Goal: Transaction & Acquisition: Book appointment/travel/reservation

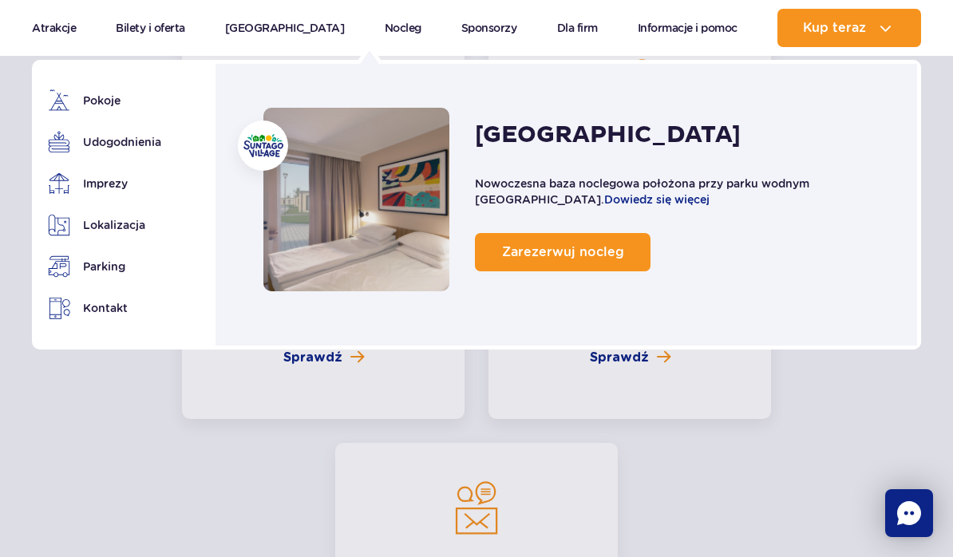
scroll to position [3750, 0]
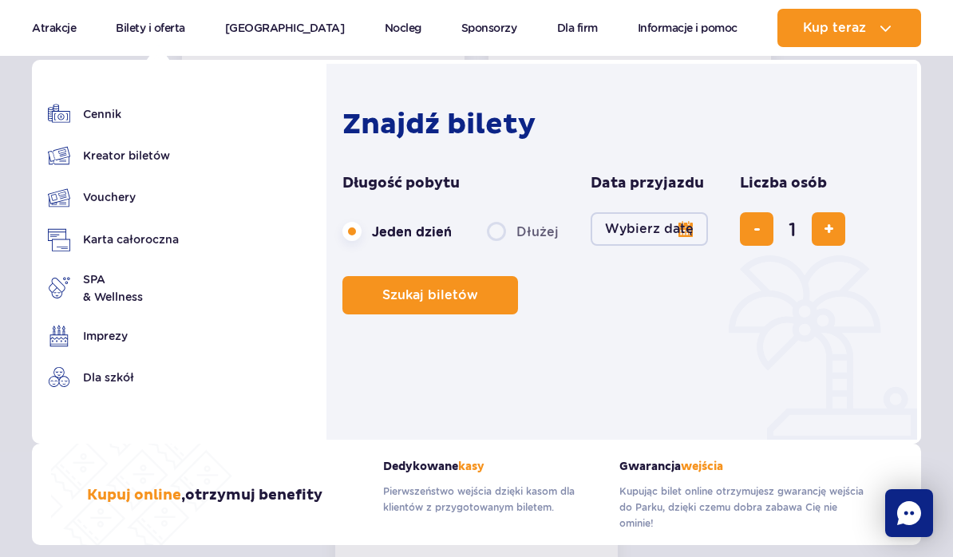
click at [690, 232] on button "Wybierz datę" at bounding box center [648, 229] width 117 height 34
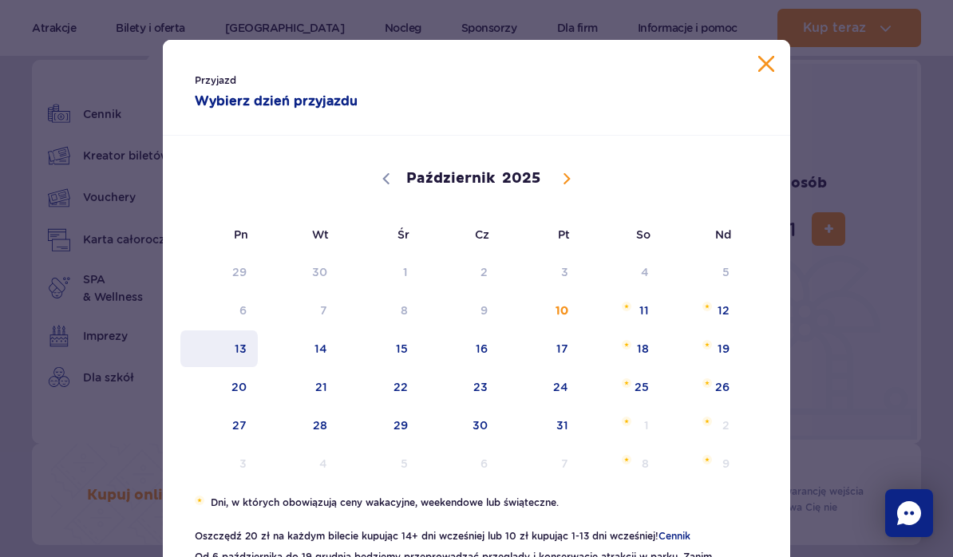
click at [243, 346] on span "13" at bounding box center [219, 348] width 81 height 37
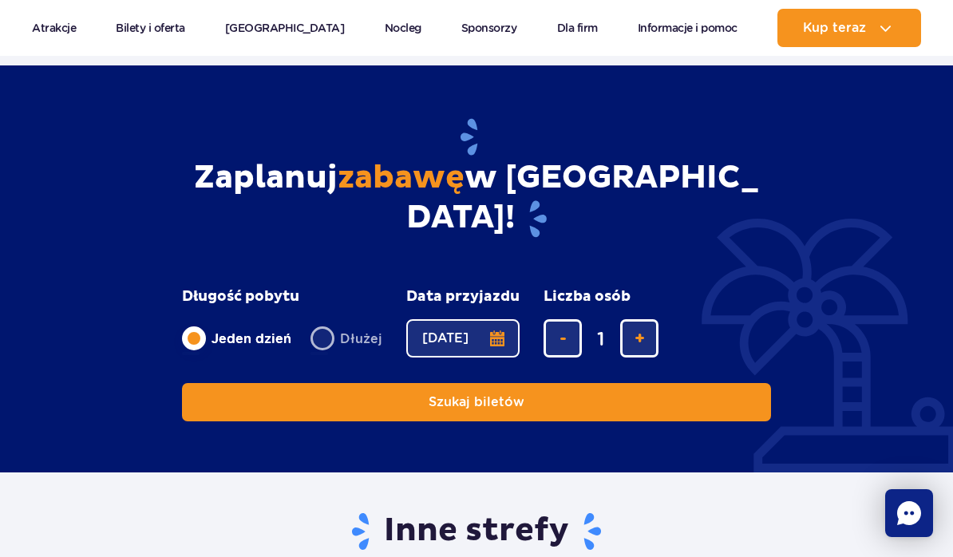
scroll to position [2760, 0]
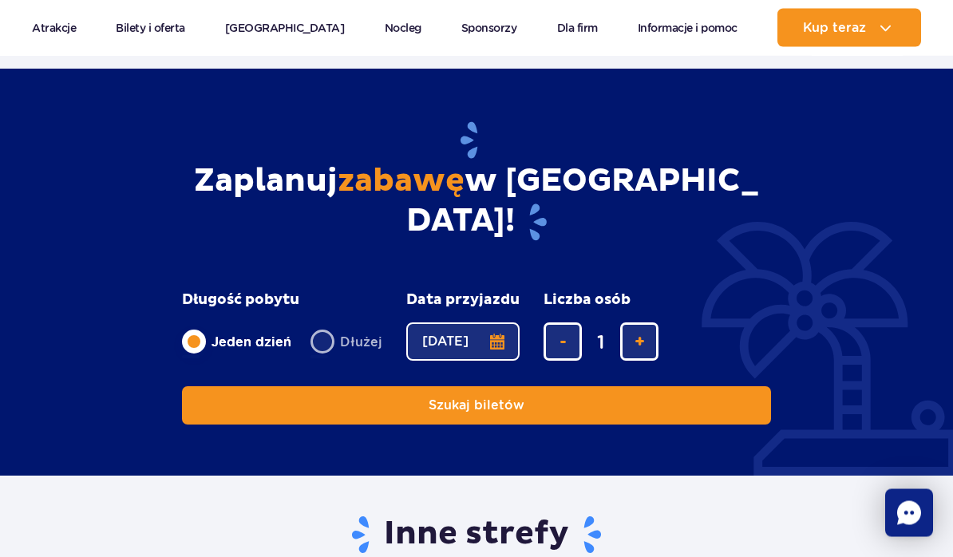
click at [229, 387] on button "Szukaj biletów" at bounding box center [476, 406] width 589 height 38
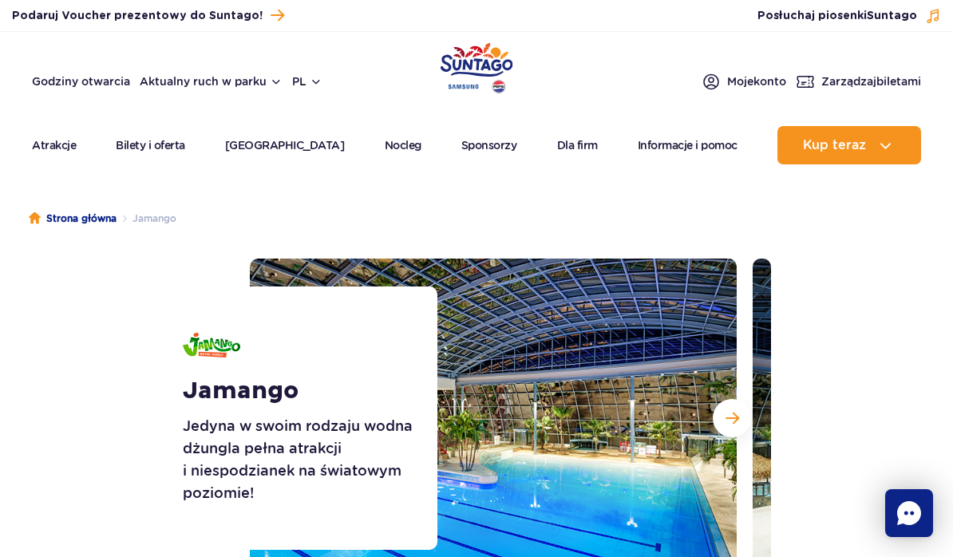
scroll to position [2761, 0]
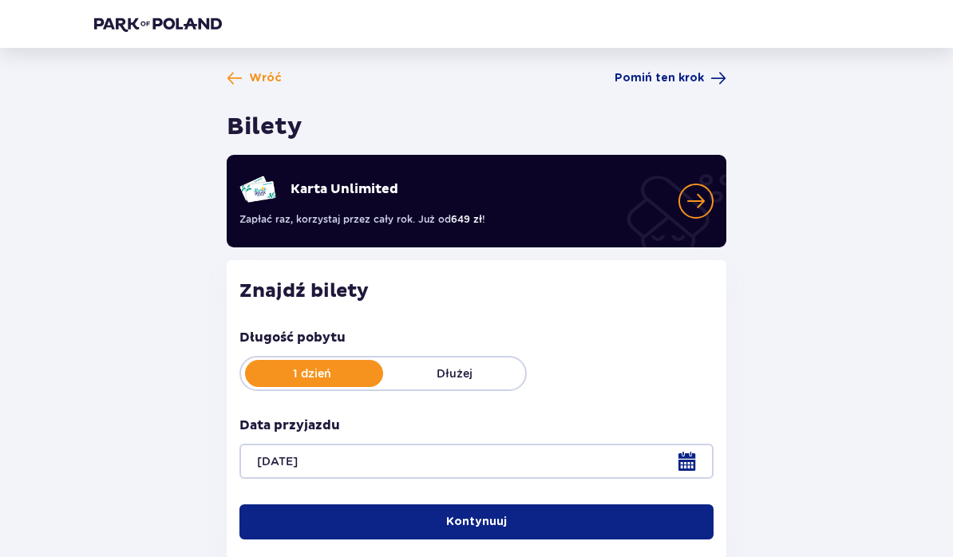
scroll to position [38, 0]
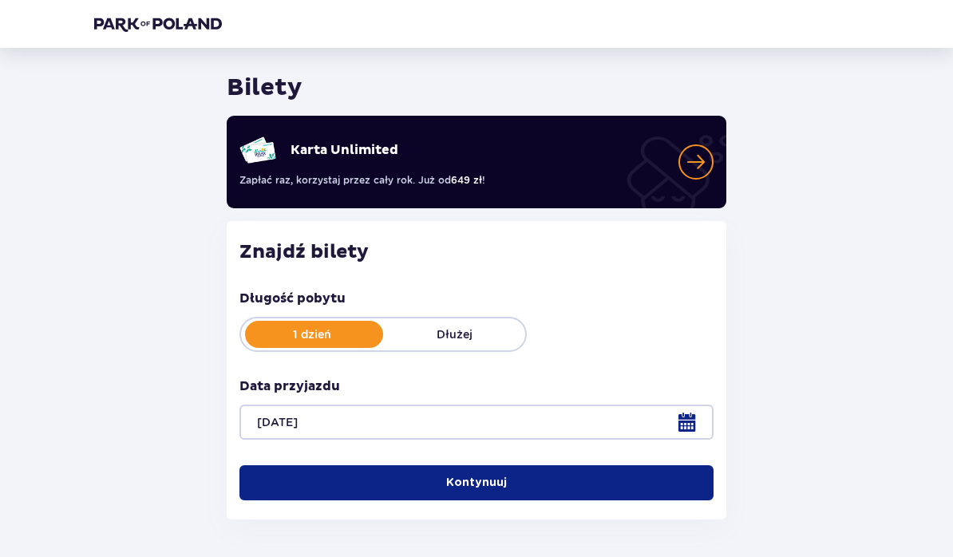
click at [639, 492] on button "Kontynuuj" at bounding box center [476, 483] width 474 height 35
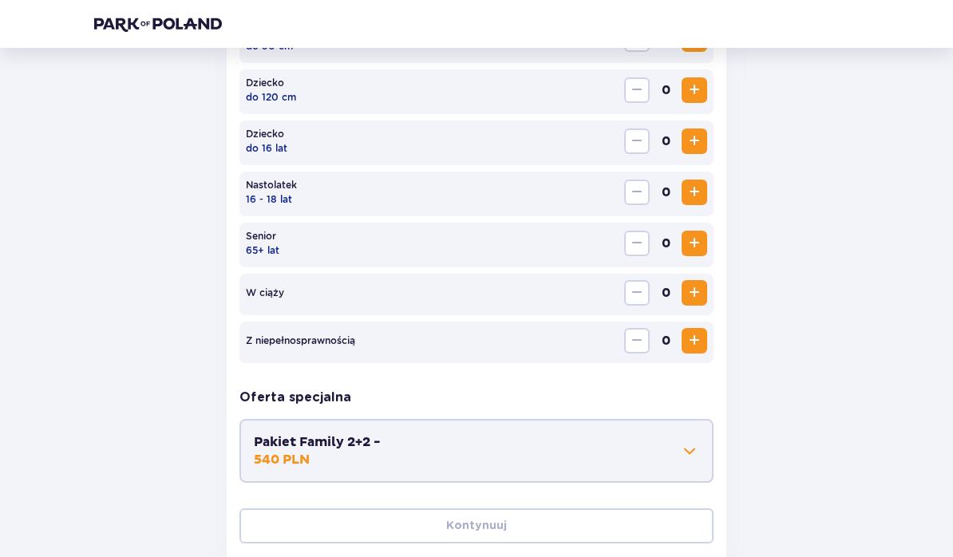
scroll to position [630, 0]
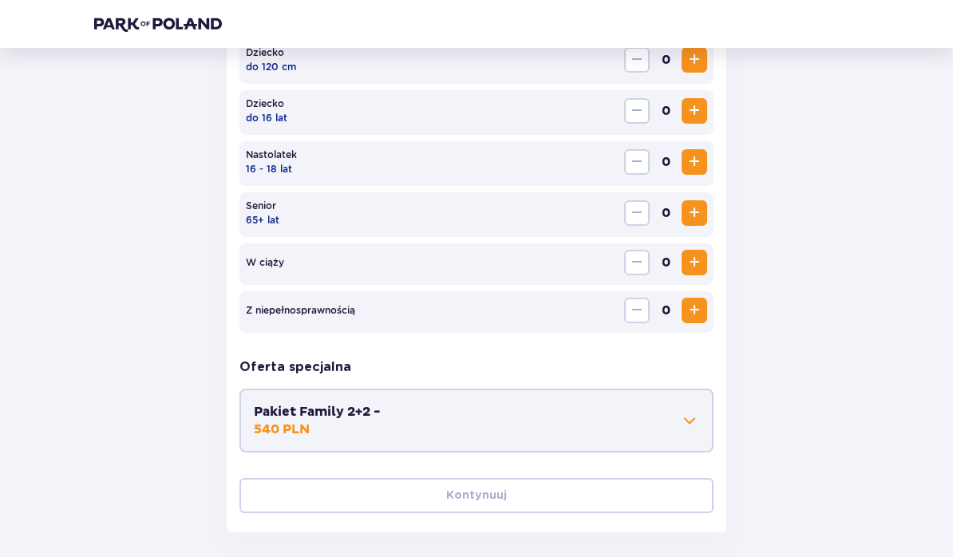
click at [282, 421] on p "540 PLN" at bounding box center [282, 430] width 56 height 18
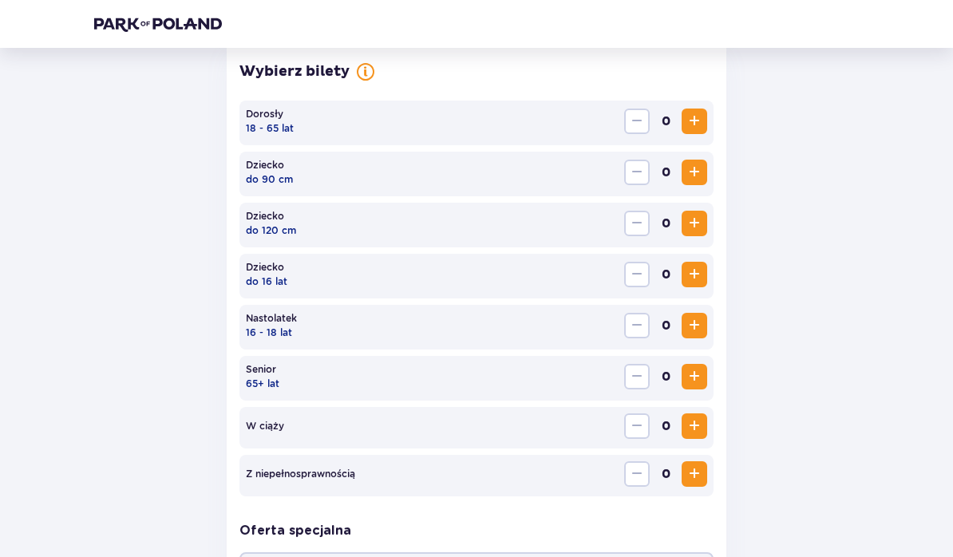
scroll to position [452, 0]
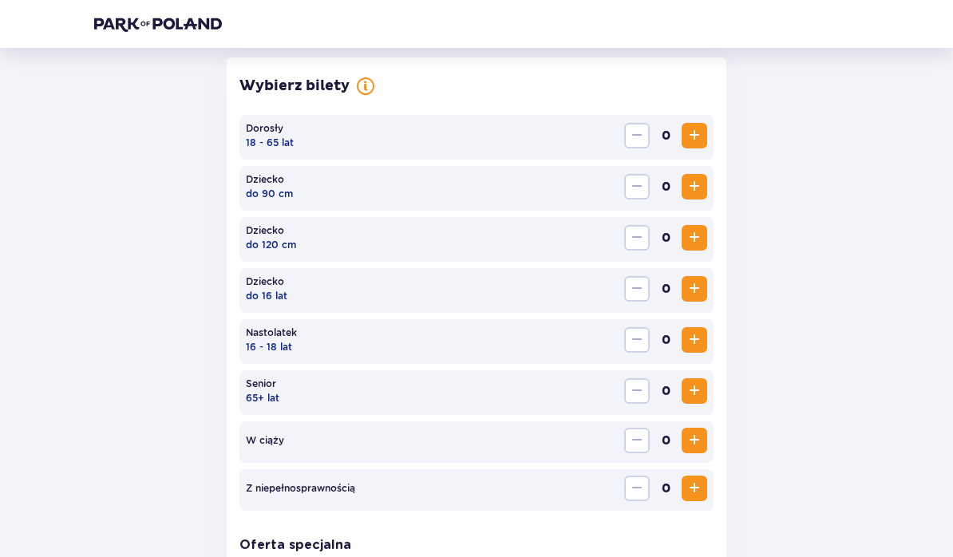
click at [695, 235] on span "Zwiększ" at bounding box center [694, 238] width 19 height 19
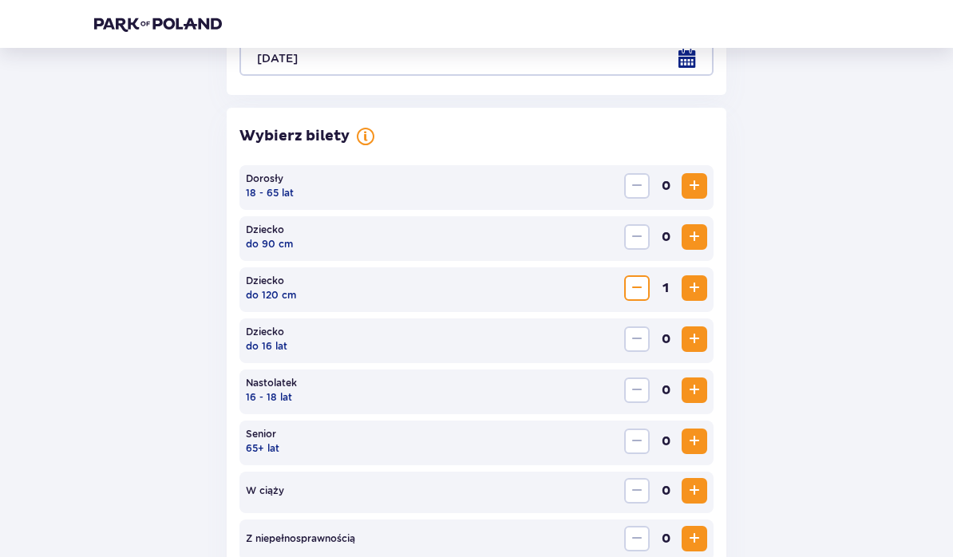
click at [701, 184] on span "Zwiększ" at bounding box center [694, 186] width 19 height 19
click at [700, 184] on span "Zwiększ" at bounding box center [694, 185] width 19 height 19
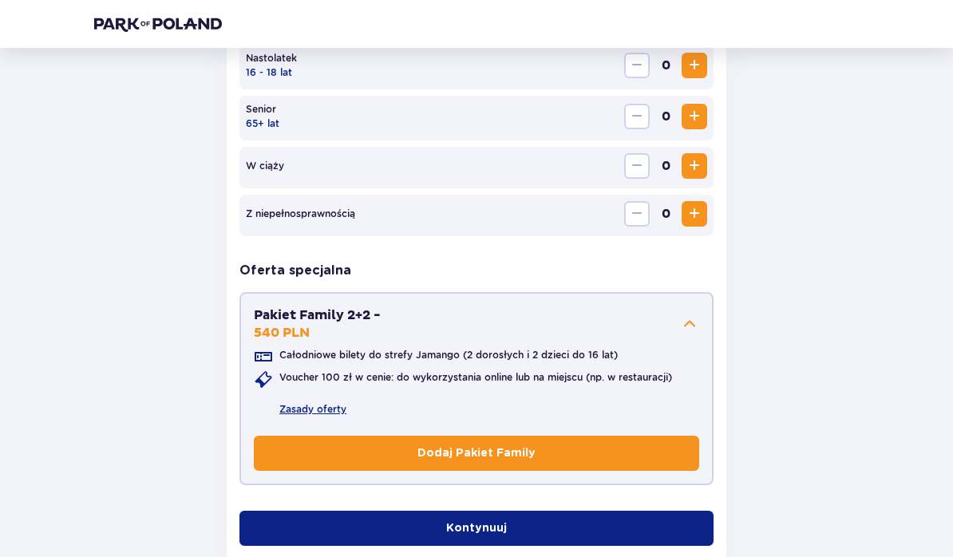
scroll to position [760, 0]
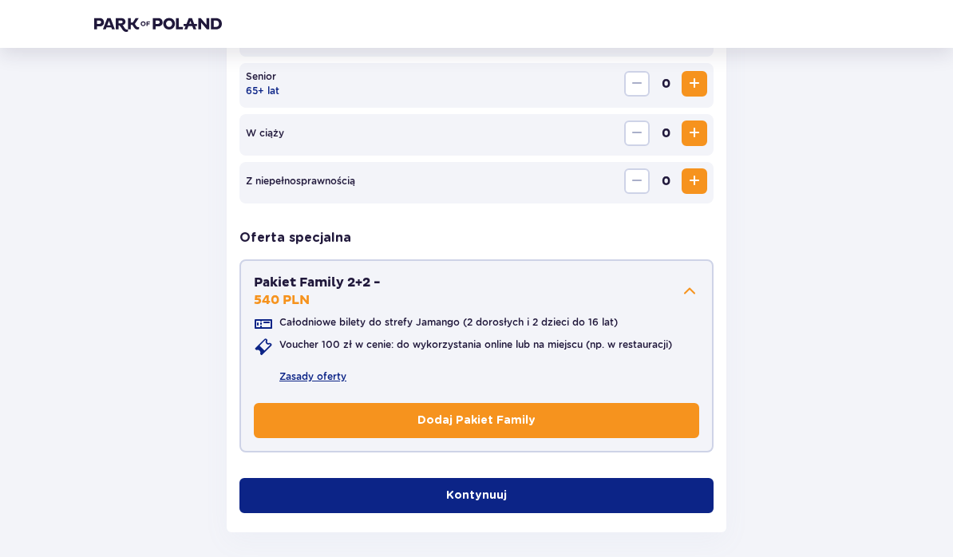
click at [660, 484] on button "Kontynuuj" at bounding box center [476, 496] width 474 height 35
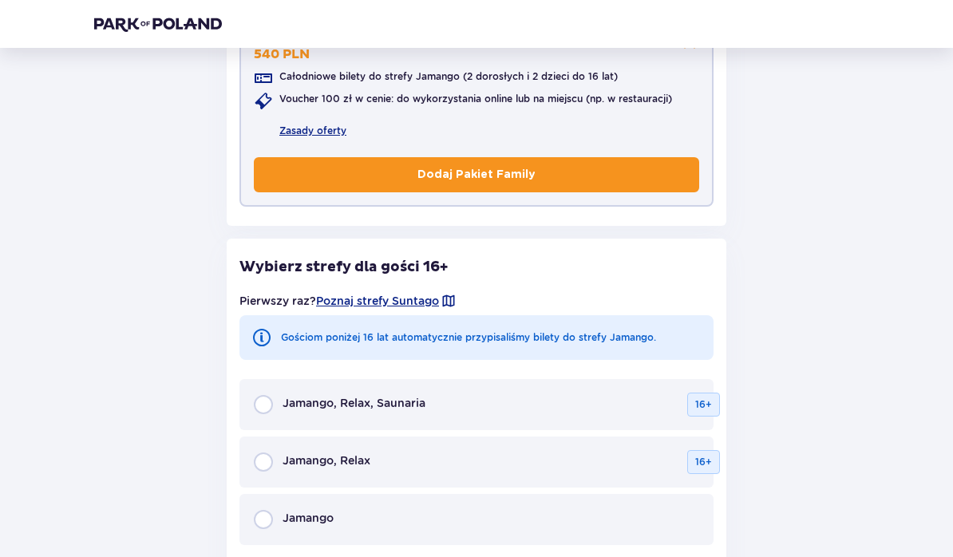
scroll to position [1136, 0]
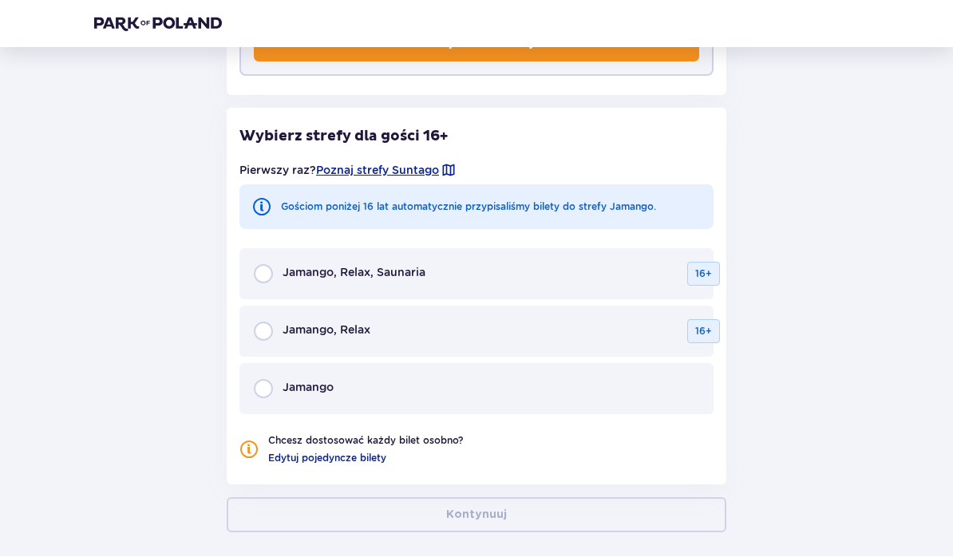
click at [260, 397] on input "radio" at bounding box center [263, 389] width 19 height 19
radio input "true"
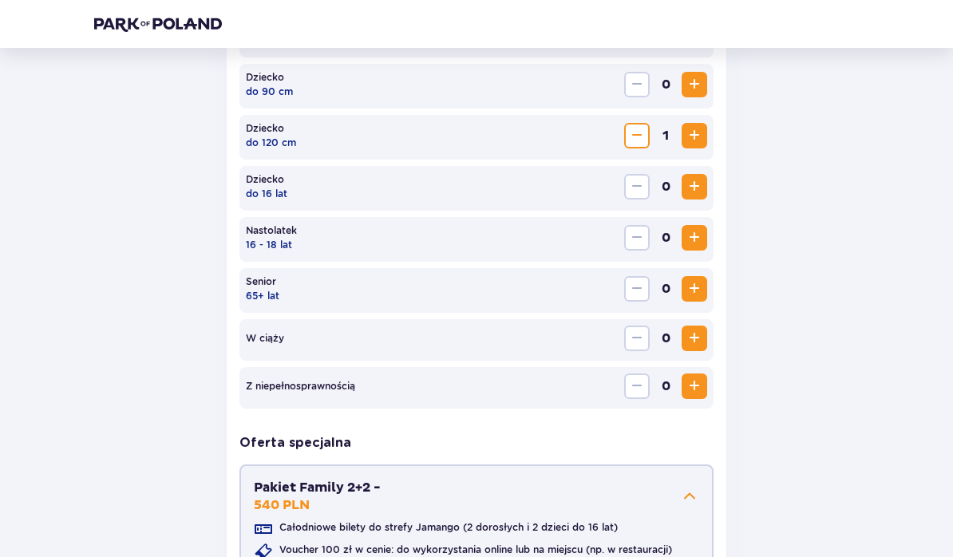
scroll to position [407, 0]
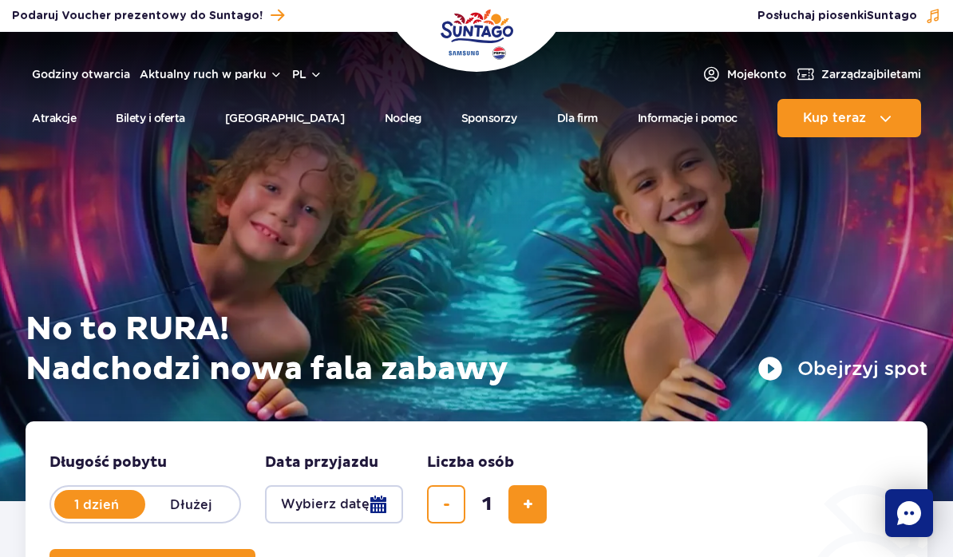
click at [1, 184] on div at bounding box center [476, 266] width 953 height 469
